Goal: Information Seeking & Learning: Learn about a topic

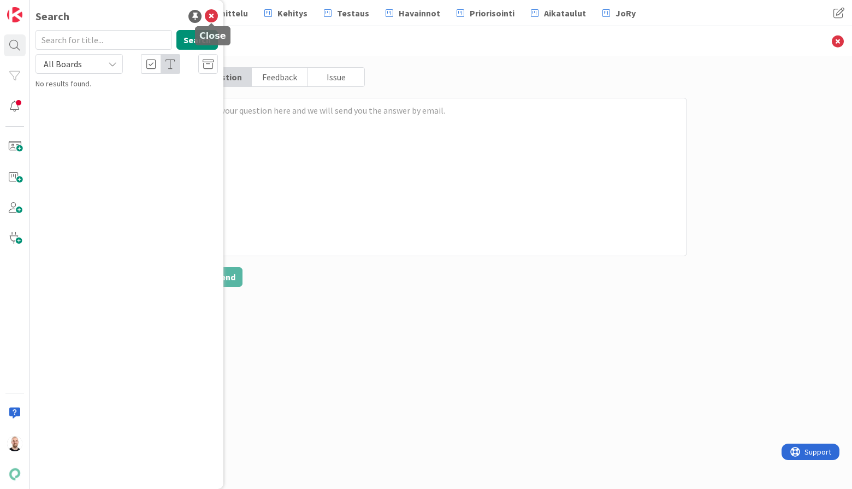
click at [209, 11] on icon at bounding box center [211, 16] width 13 height 13
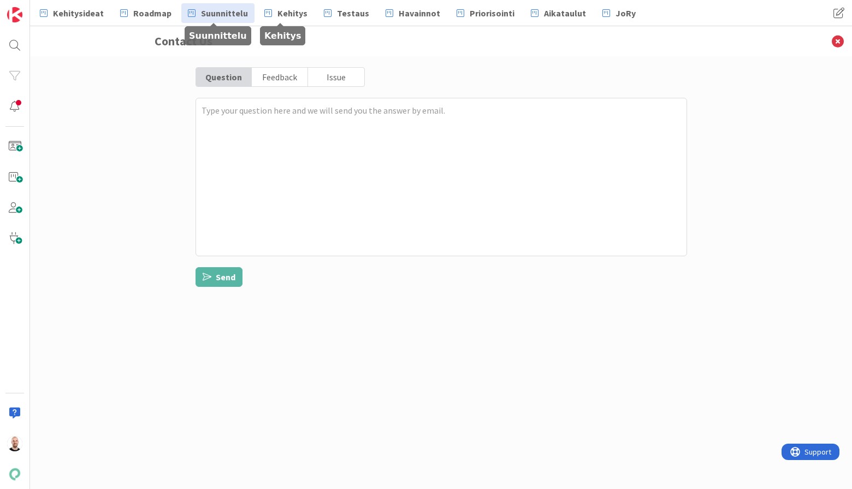
click at [188, 10] on icon at bounding box center [192, 13] width 8 height 14
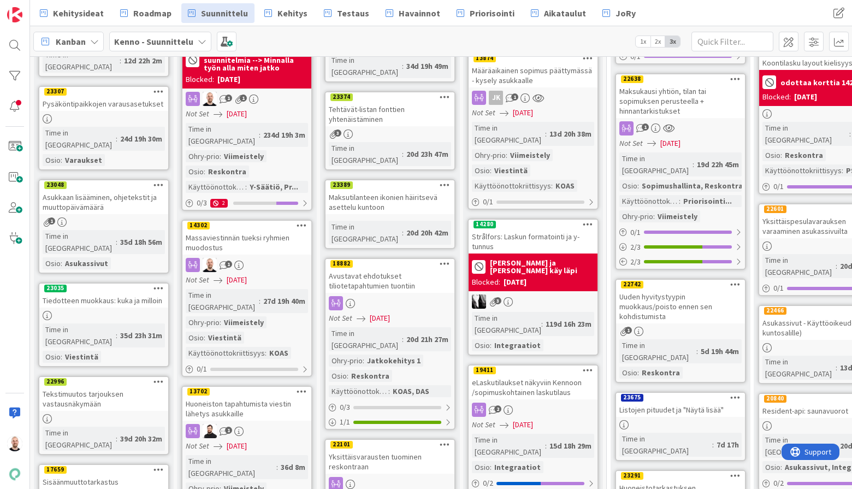
scroll to position [232, 1]
click at [237, 230] on div "Massaviestinnän tueksi ryhmien muodostus" at bounding box center [246, 242] width 129 height 24
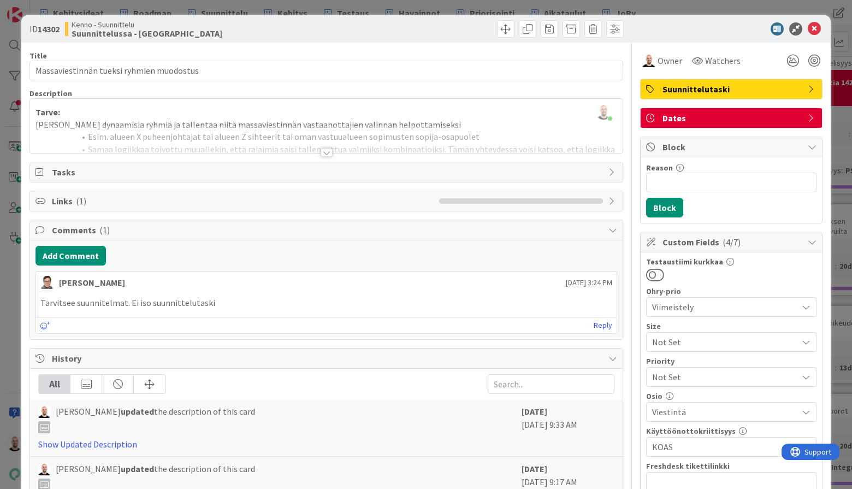
click at [326, 153] on div at bounding box center [326, 152] width 12 height 9
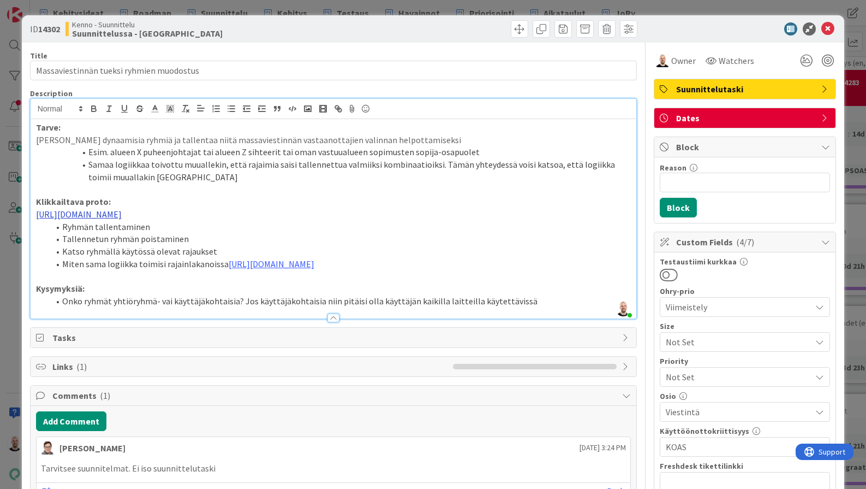
click at [122, 211] on link "[URL][DOMAIN_NAME]" at bounding box center [79, 214] width 86 height 11
click at [288, 242] on link "[URL][DOMAIN_NAME]" at bounding box center [250, 244] width 75 height 14
click at [312, 269] on link "[URL][DOMAIN_NAME]" at bounding box center [272, 263] width 86 height 11
click at [310, 305] on link "[URL][DOMAIN_NAME]" at bounding box center [313, 305] width 75 height 14
click at [208, 270] on li "Miten sama logiikka toimisi rajainlakanoissa [URL][DOMAIN_NAME]" at bounding box center [340, 264] width 582 height 13
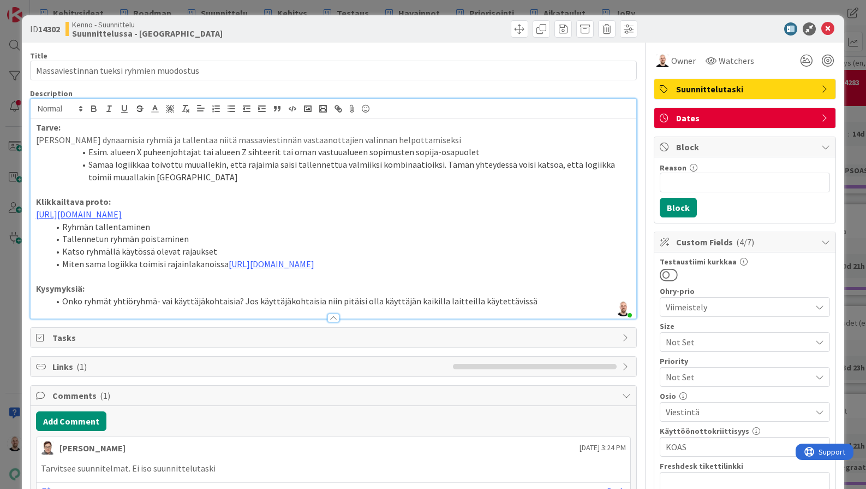
click at [222, 270] on li "Miten sama logiikka toimisi rajainlakanoissa [URL][DOMAIN_NAME]" at bounding box center [340, 264] width 582 height 13
click at [122, 213] on link "[URL][DOMAIN_NAME]" at bounding box center [79, 214] width 86 height 11
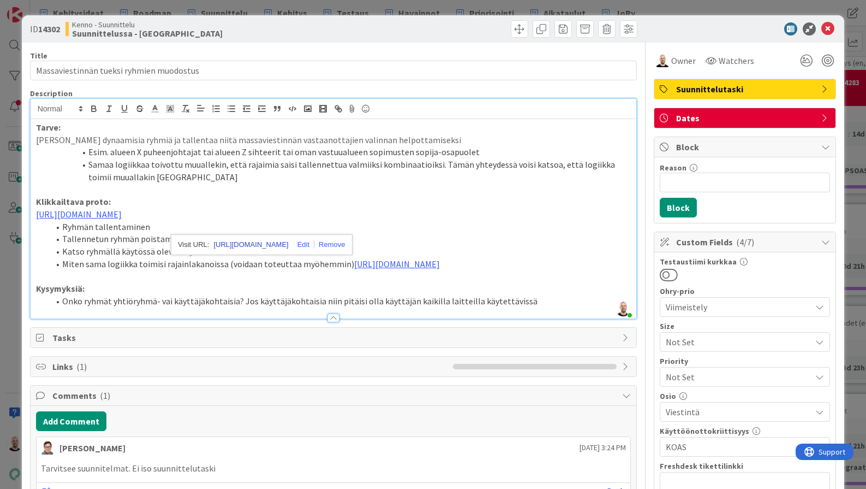
click at [288, 245] on link "[URL][DOMAIN_NAME]" at bounding box center [250, 244] width 75 height 14
click at [354, 269] on link "[URL][DOMAIN_NAME]" at bounding box center [397, 263] width 86 height 11
click at [342, 313] on link "[URL][DOMAIN_NAME]" at bounding box center [318, 317] width 75 height 14
click at [122, 216] on link "[URL][DOMAIN_NAME]" at bounding box center [79, 214] width 86 height 11
click at [288, 244] on link "[URL][DOMAIN_NAME]" at bounding box center [250, 244] width 75 height 14
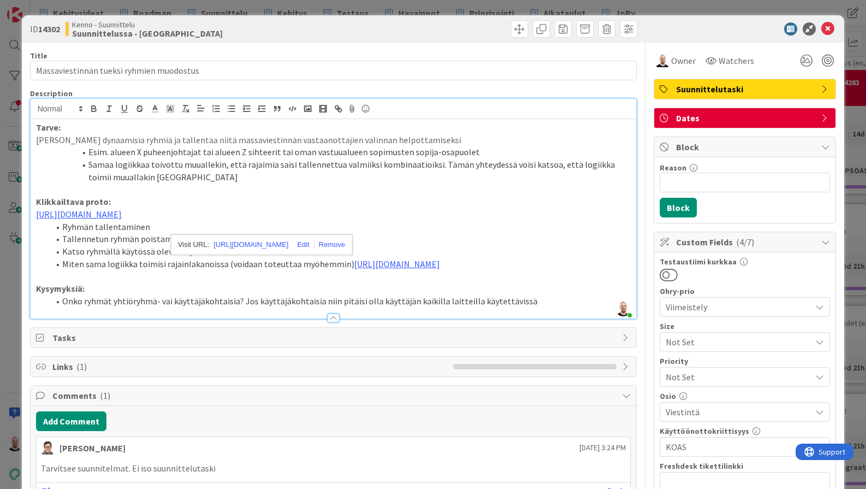
drag, startPoint x: 448, startPoint y: 221, endPoint x: 27, endPoint y: 213, distance: 420.9
click at [27, 213] on div "ID 14302 Kenno - Suunnittelu Suunnittelussa - Rautalangat Title 40 / 128 Massav…" at bounding box center [433, 449] width 823 height 868
click at [122, 219] on link "[URL][DOMAIN_NAME]" at bounding box center [79, 214] width 86 height 11
click at [292, 244] on link "[URL][DOMAIN_NAME]" at bounding box center [255, 244] width 75 height 14
drag, startPoint x: 462, startPoint y: 222, endPoint x: -13, endPoint y: 208, distance: 475.7
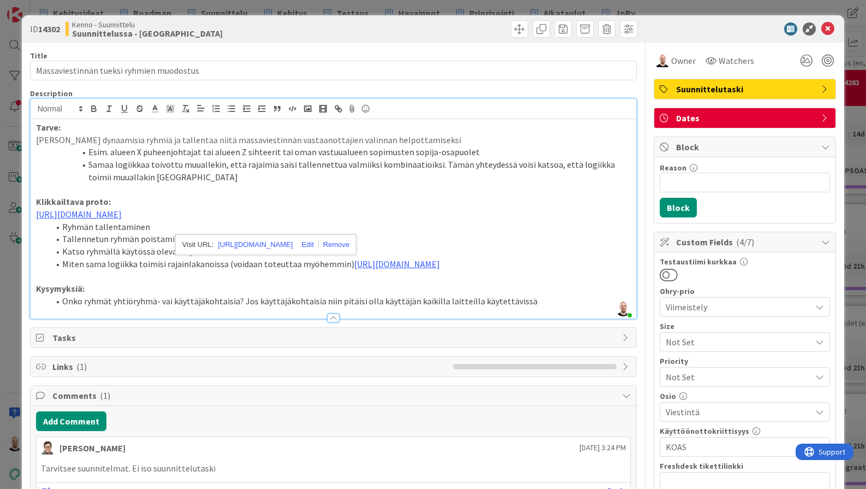
click at [0, 208] on html "Kehitysideat Roadmap Suunnittelu Kehitys Testaus Havainnot Priorisointi Aikatau…" at bounding box center [433, 244] width 866 height 489
click at [79, 213] on link "[URL][DOMAIN_NAME]" at bounding box center [79, 214] width 86 height 11
click at [226, 242] on link "[URL][DOMAIN_NAME]" at bounding box center [255, 244] width 75 height 14
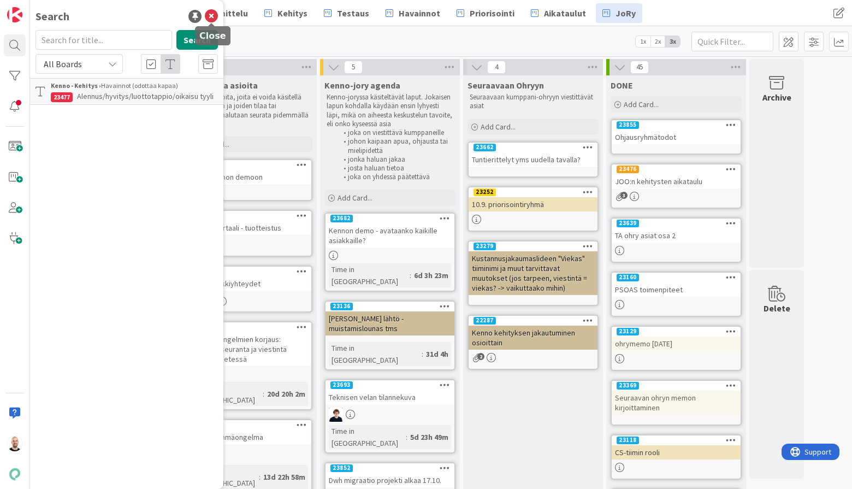
click at [211, 16] on icon at bounding box center [211, 16] width 13 height 13
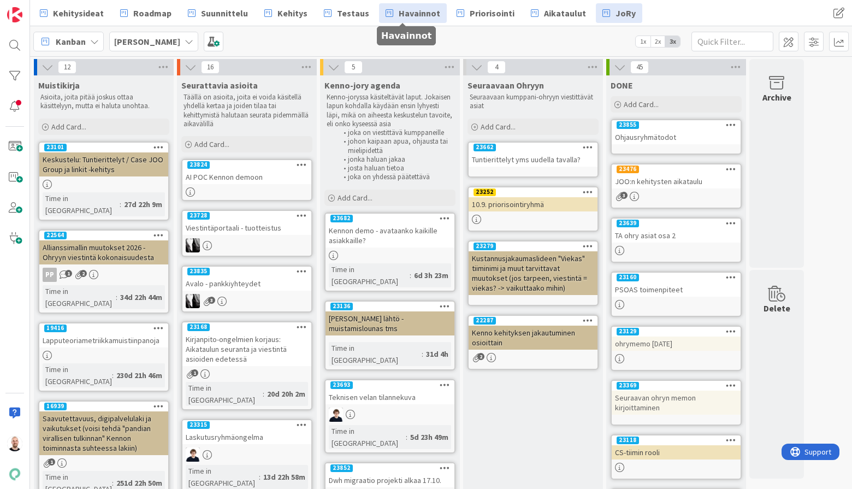
click at [414, 10] on span "Havainnot" at bounding box center [418, 13] width 41 height 13
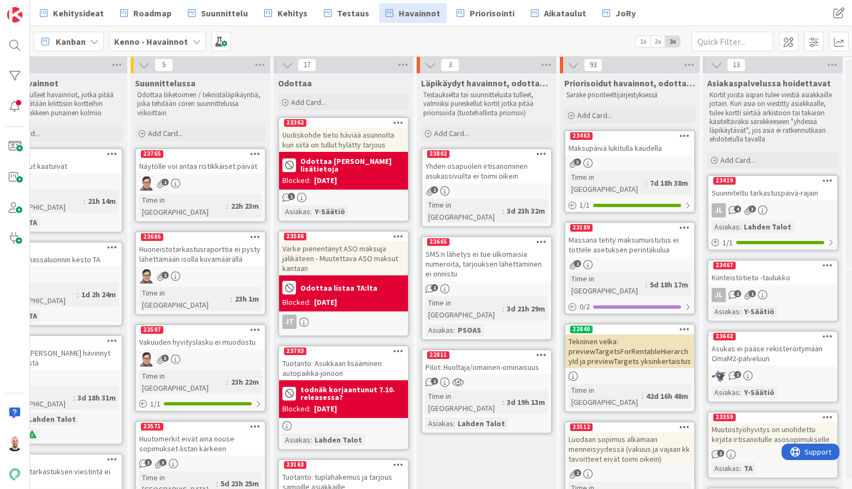
scroll to position [2, 25]
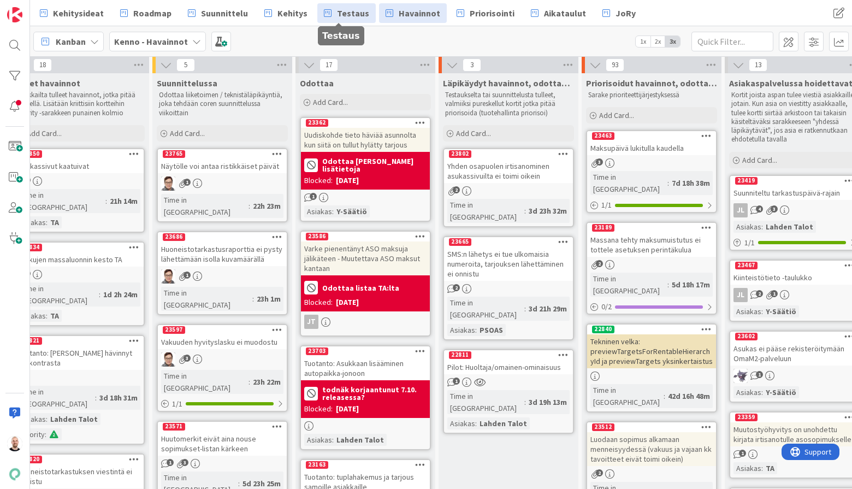
click at [342, 11] on span "Testaus" at bounding box center [353, 13] width 32 height 13
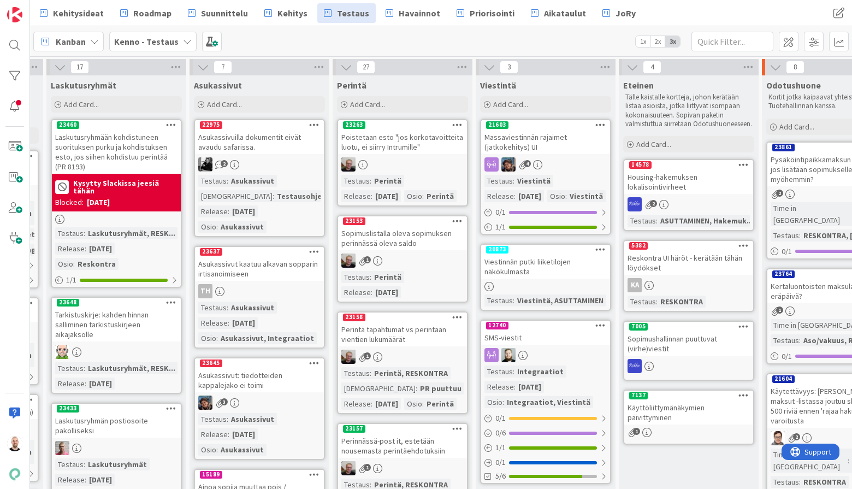
scroll to position [0, 472]
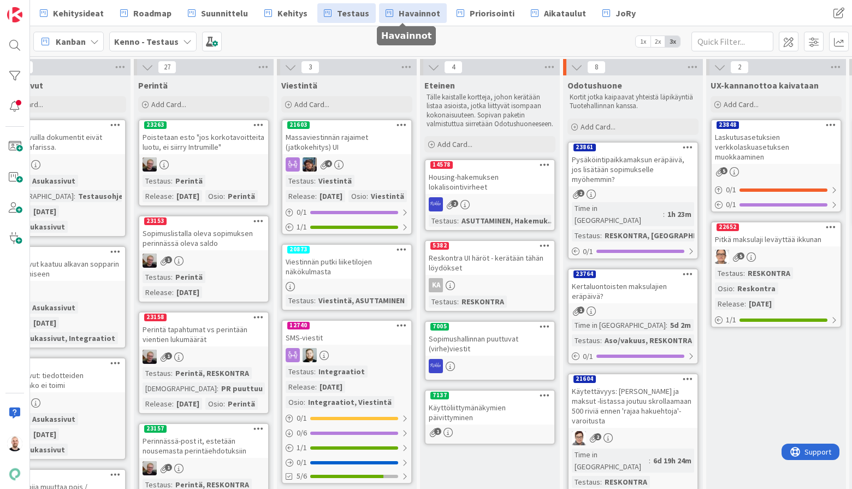
click at [410, 15] on span "Havainnot" at bounding box center [418, 13] width 41 height 13
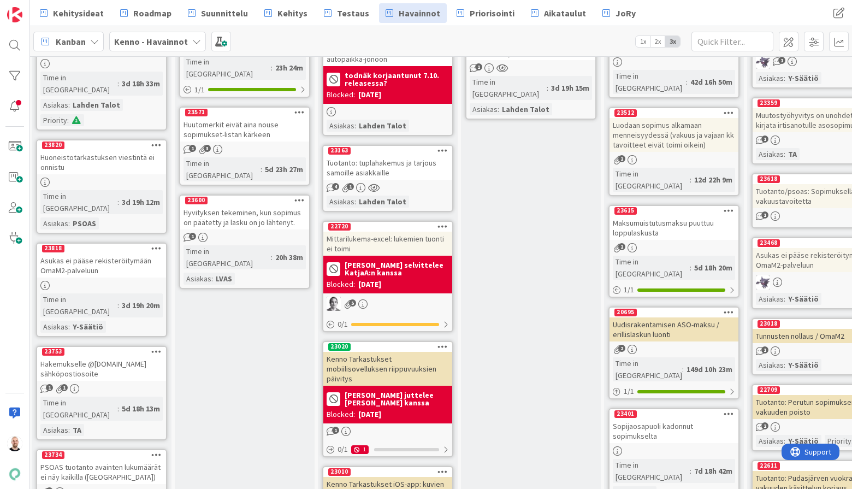
scroll to position [314, 1]
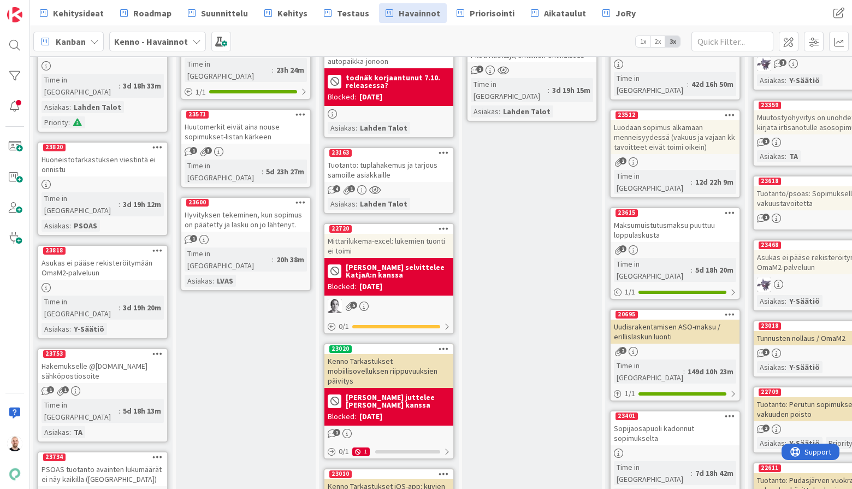
click at [392, 156] on div "23163" at bounding box center [388, 153] width 129 height 10
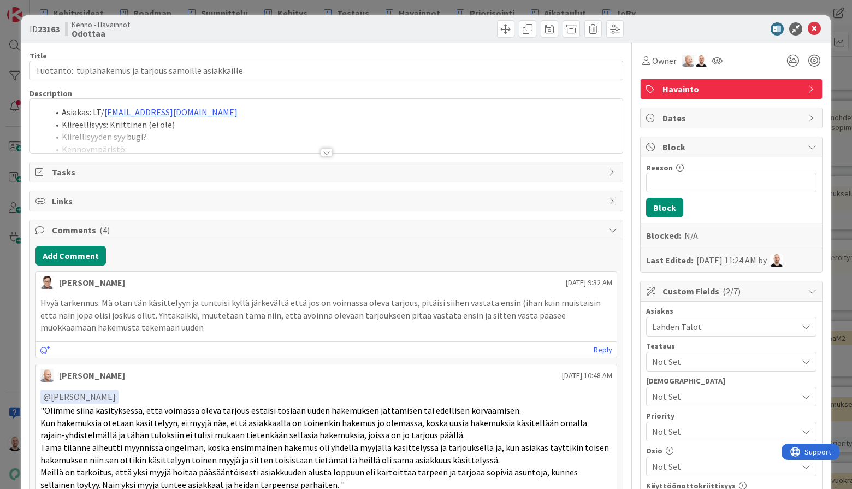
click at [326, 155] on div at bounding box center [326, 152] width 12 height 9
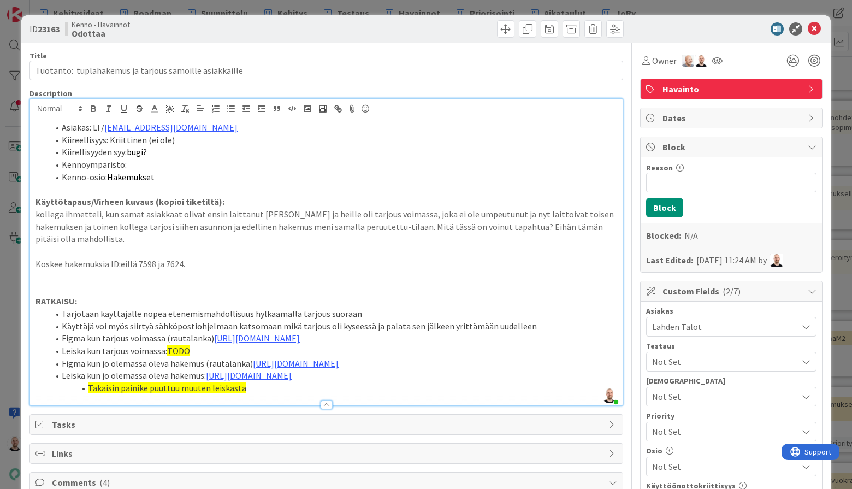
click at [356, 8] on div "ID 23163 Kenno - Havainnot Odottaa Title 56 / 128 Tuotanto: tuplahakemus ja tar…" at bounding box center [426, 244] width 852 height 489
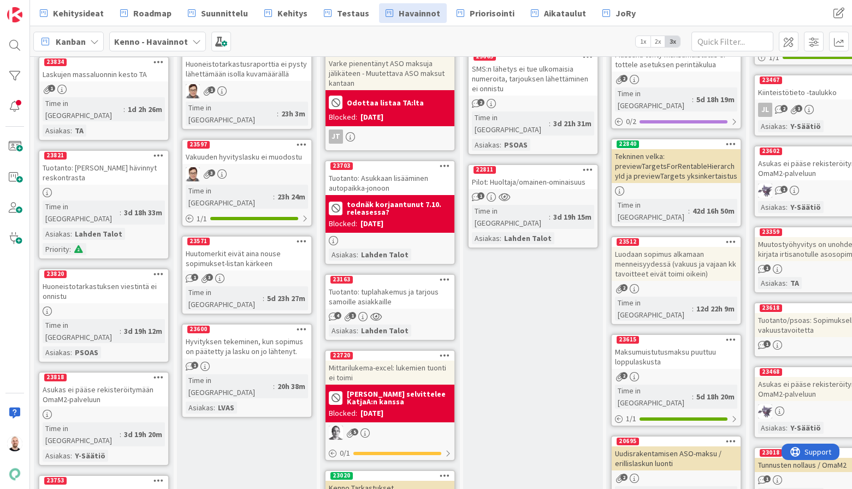
scroll to position [186, 0]
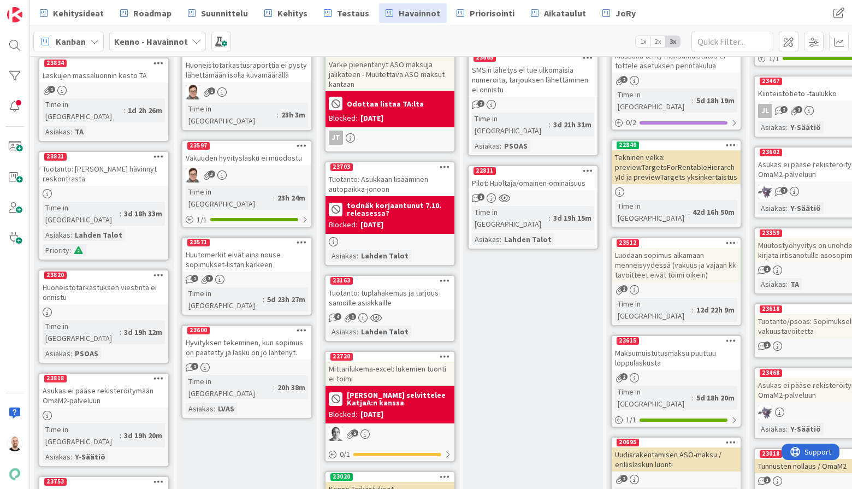
click at [379, 295] on div "Tuotanto: tuplahakemus ja tarjous samoille asiakkaille" at bounding box center [389, 297] width 129 height 24
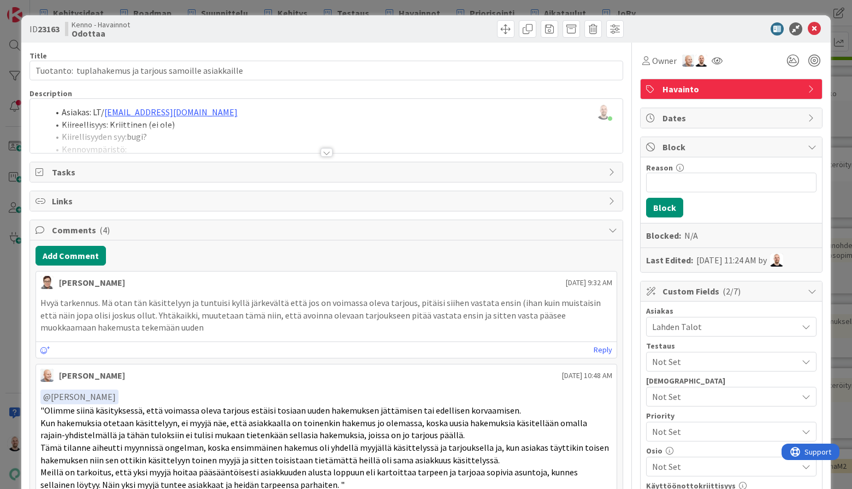
click at [323, 154] on div at bounding box center [326, 152] width 12 height 9
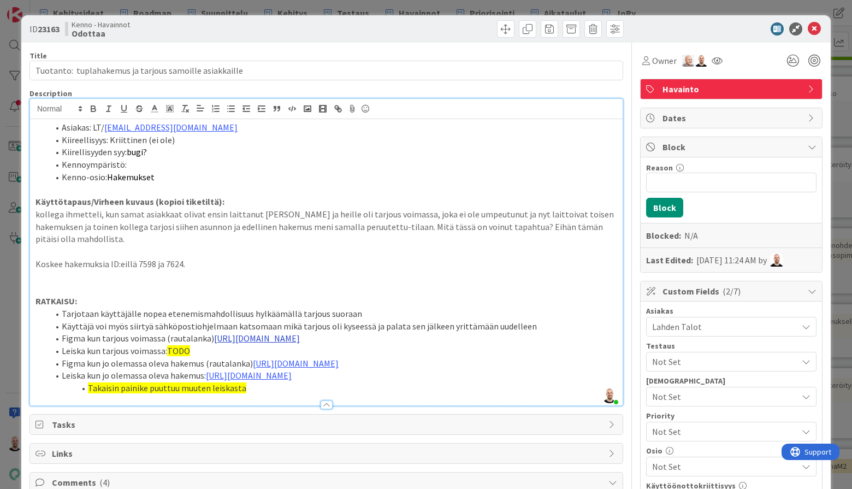
click at [300, 332] on link "https://www.figma.com/proto/s6a5s49xTLwtvQiAUjtw2K/Hakemus?page-id=0%3A1&node-i…" at bounding box center [257, 337] width 86 height 11
click at [316, 364] on link "https://www.figma.com/proto/s6a5s49xTLwtvQiAUjtw2K/Hakemus?content-scaling=fixe…" at bounding box center [289, 365] width 75 height 14
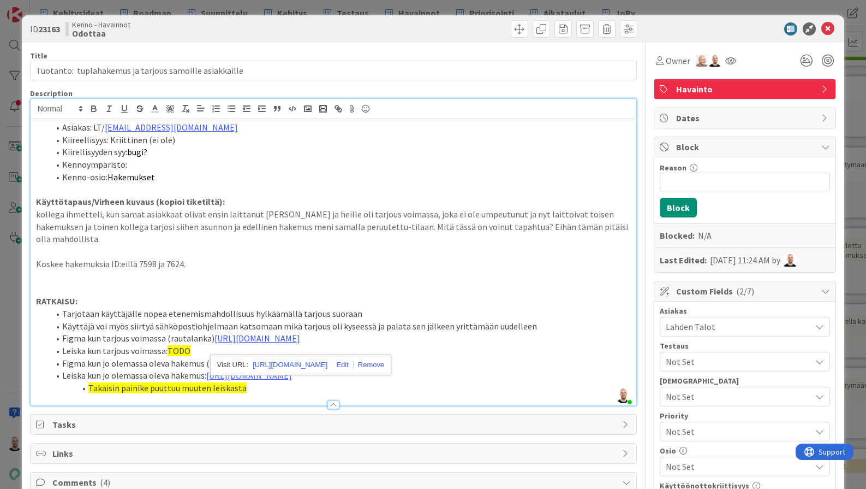
click at [460, 270] on p at bounding box center [334, 276] width 596 height 13
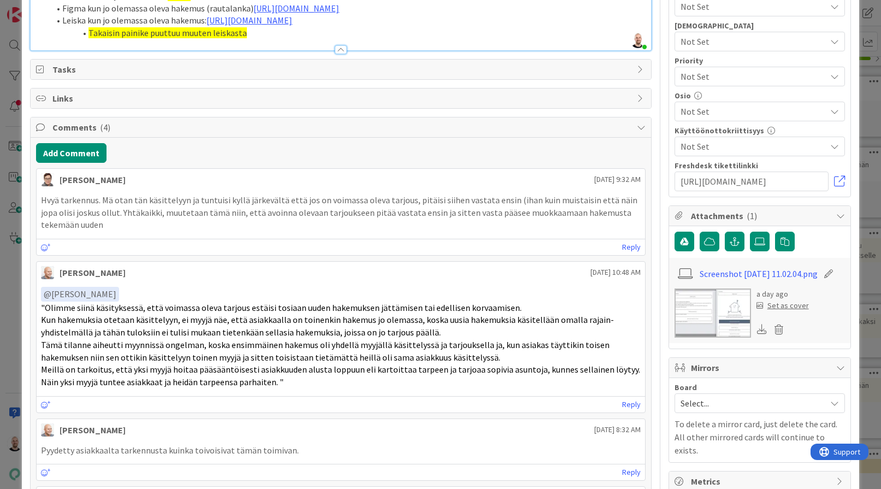
scroll to position [356, 0]
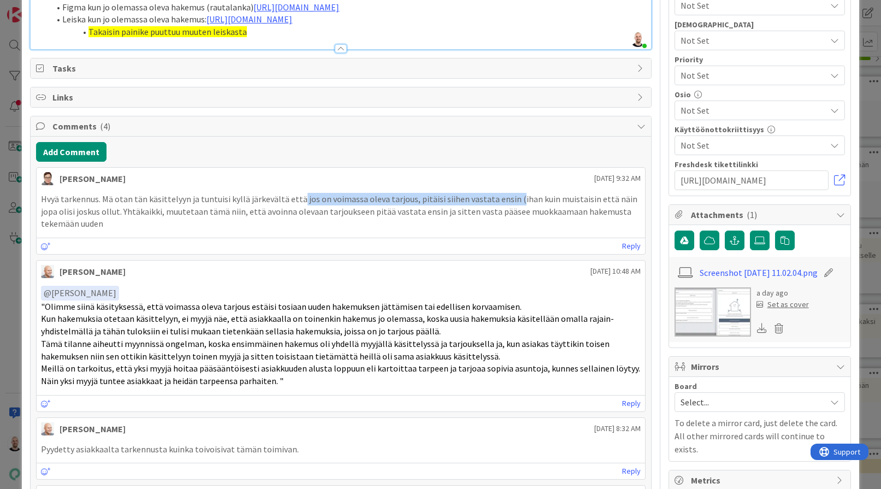
drag, startPoint x: 296, startPoint y: 236, endPoint x: 508, endPoint y: 236, distance: 211.8
click at [508, 230] on p "Hvyä tarkennus. Mä otan tän käsittelyyn ja tuntuisi kyllä järkevältä että jos o…" at bounding box center [340, 211] width 599 height 37
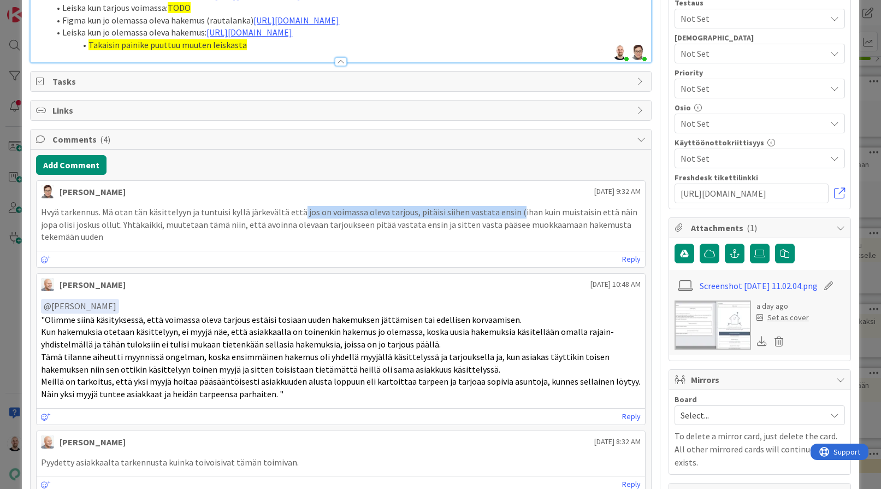
scroll to position [341, 0]
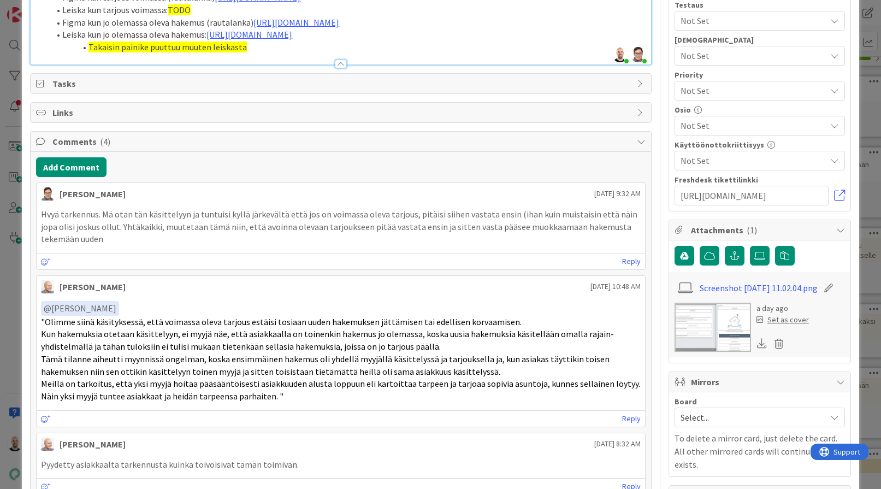
click at [517, 245] on p "Hvyä tarkennus. Mä otan tän käsittelyyn ja tuntuisi kyllä järkevältä että jos o…" at bounding box center [340, 226] width 599 height 37
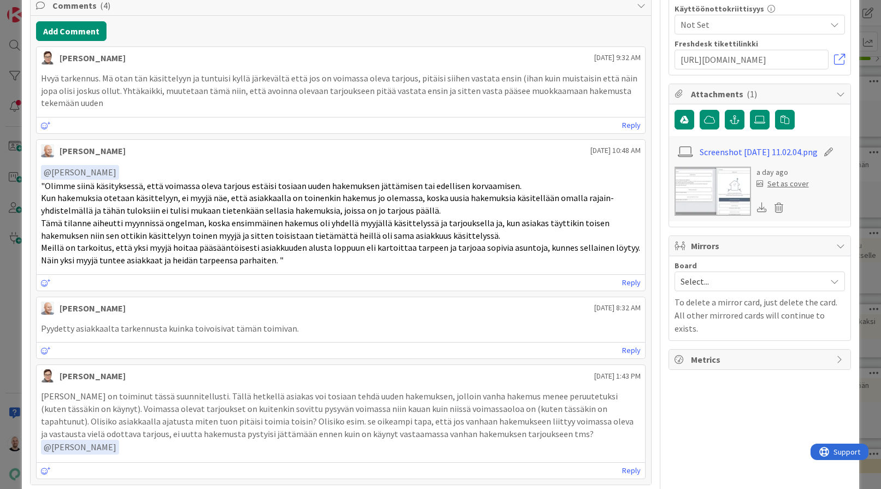
scroll to position [476, 0]
